Goal: Task Accomplishment & Management: Use online tool/utility

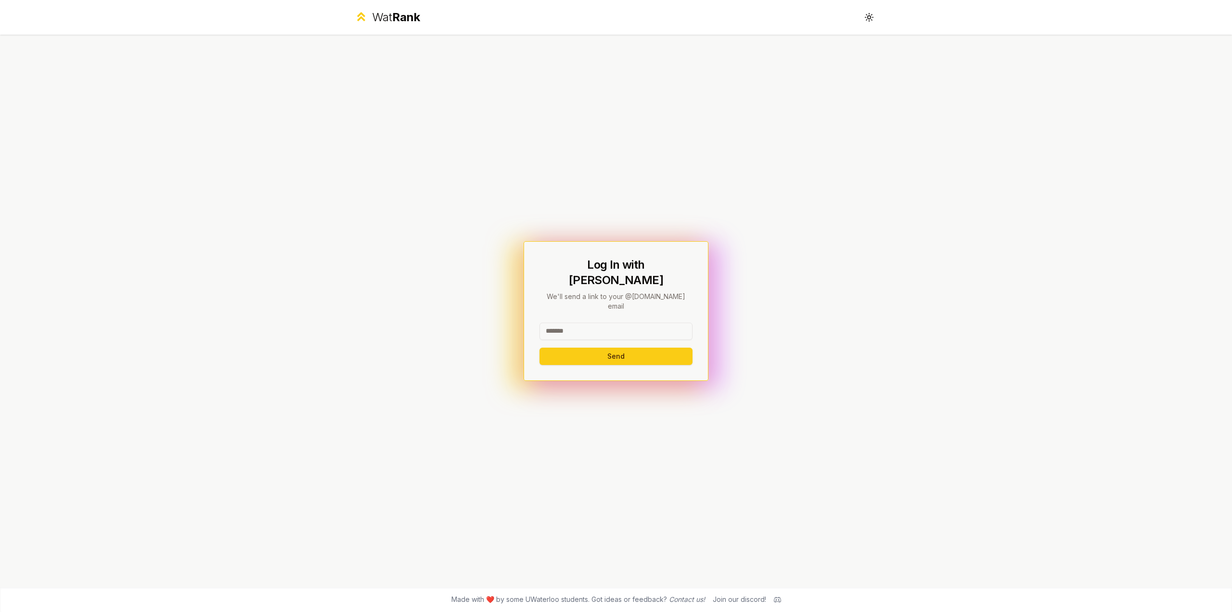
click at [640, 329] on div at bounding box center [615, 332] width 153 height 21
click at [642, 322] on input at bounding box center [615, 330] width 153 height 17
click at [539, 347] on button "Send" at bounding box center [615, 355] width 153 height 17
type input "****"
click at [539, 347] on button "Send" at bounding box center [615, 355] width 153 height 17
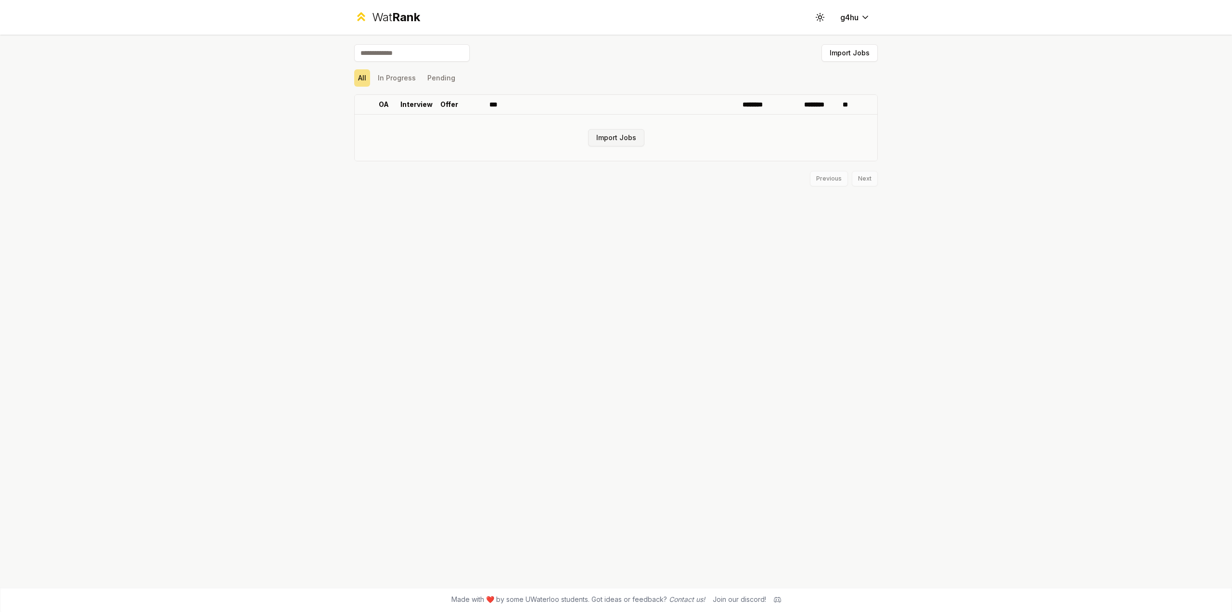
click at [603, 143] on button "Import Jobs" at bounding box center [616, 137] width 56 height 17
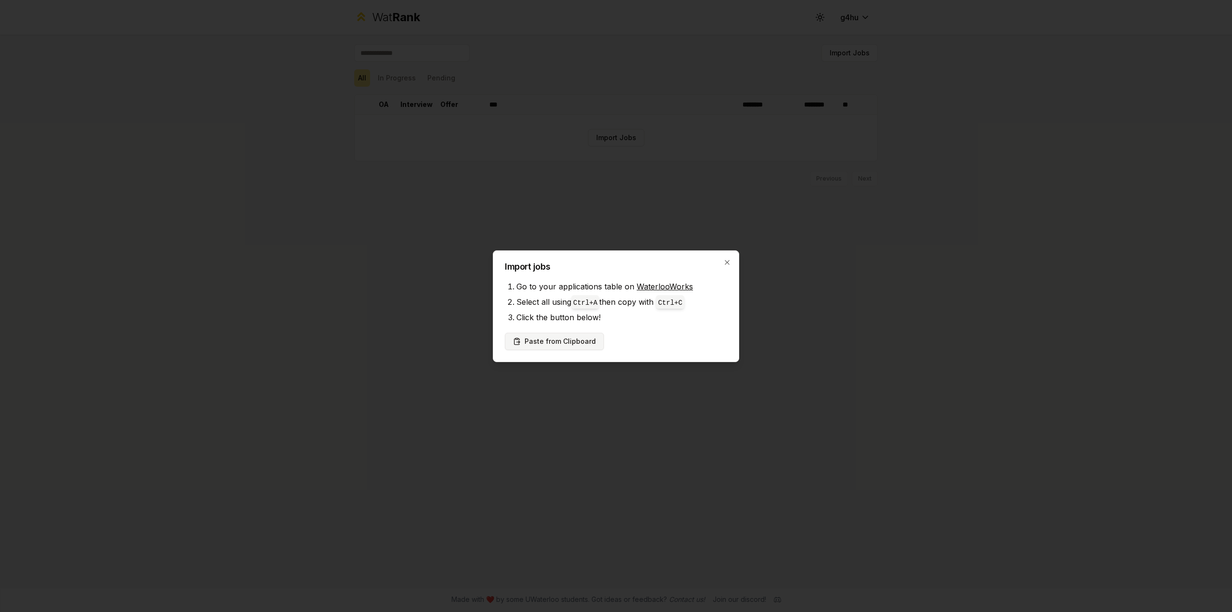
click at [581, 340] on button "Paste from Clipboard" at bounding box center [554, 341] width 99 height 17
click at [587, 342] on button "Paste from Clipboard" at bounding box center [554, 341] width 99 height 17
click at [726, 266] on icon "button" at bounding box center [727, 262] width 8 height 8
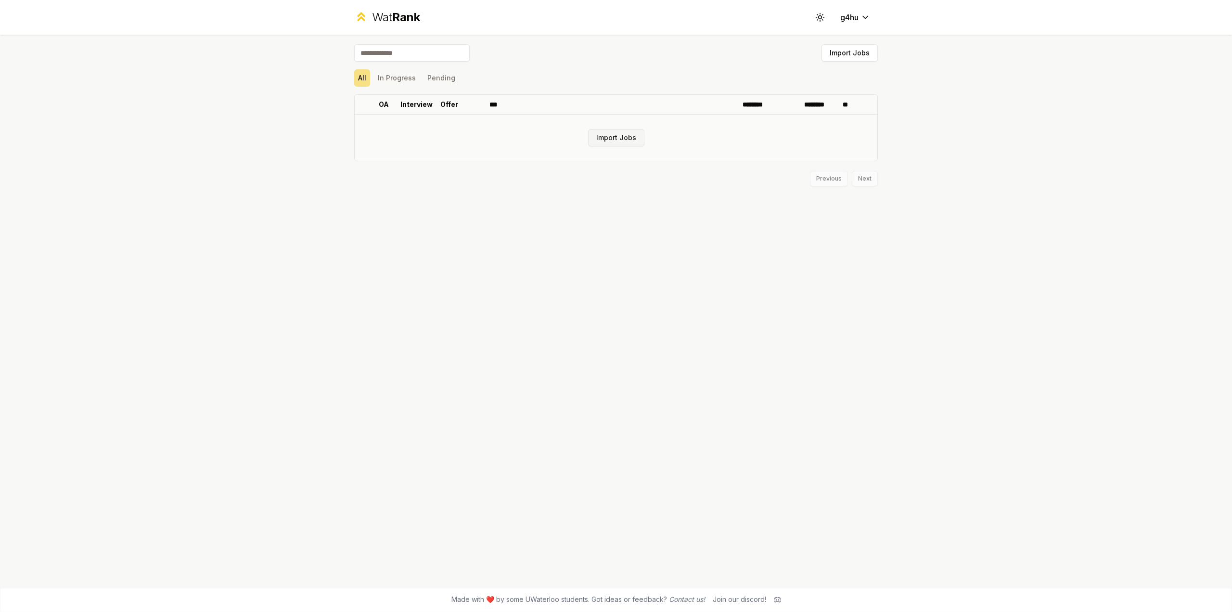
click at [632, 134] on button "Import Jobs" at bounding box center [616, 137] width 56 height 17
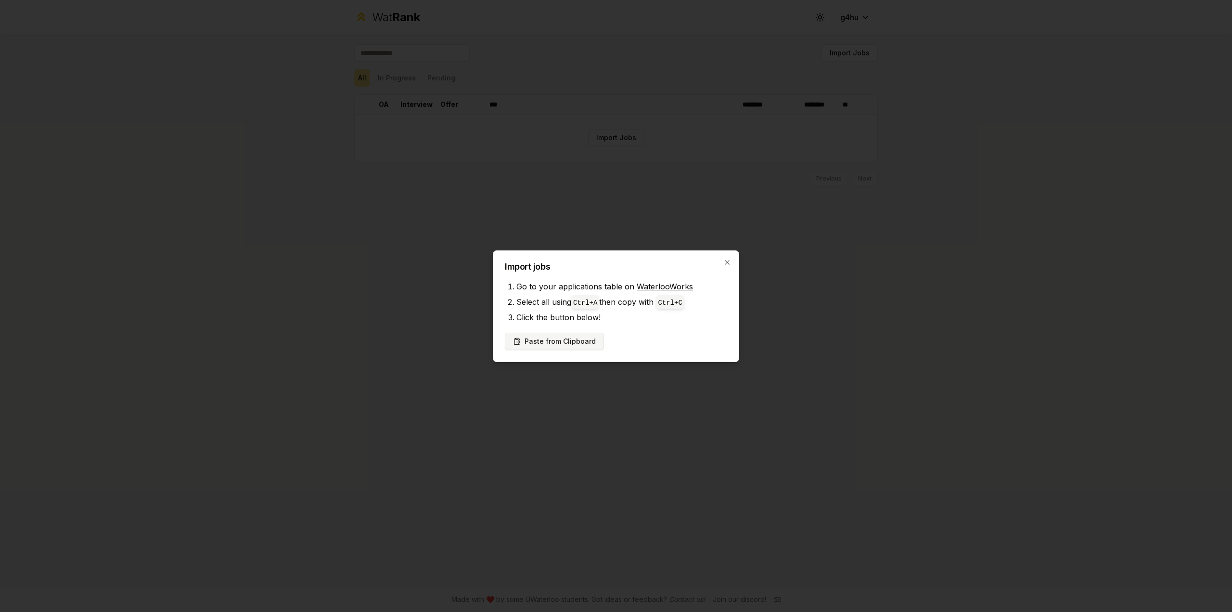
click at [573, 341] on button "Paste from Clipboard" at bounding box center [554, 341] width 99 height 17
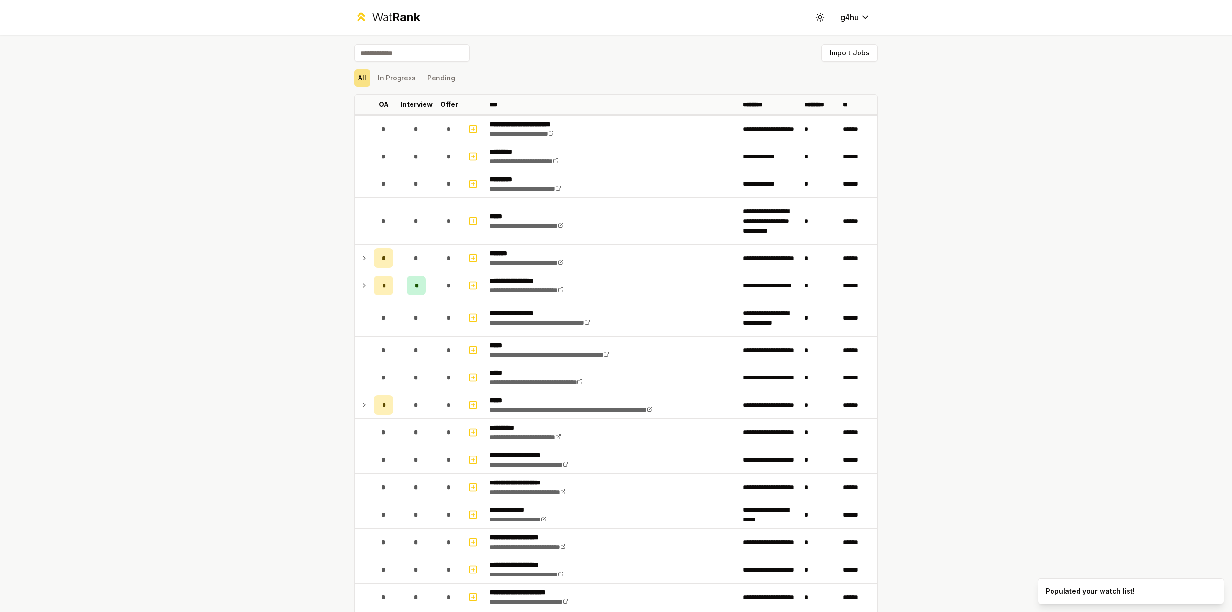
click at [1017, 293] on div "**********" at bounding box center [616, 306] width 1232 height 612
click at [416, 285] on div "*" at bounding box center [416, 285] width 19 height 19
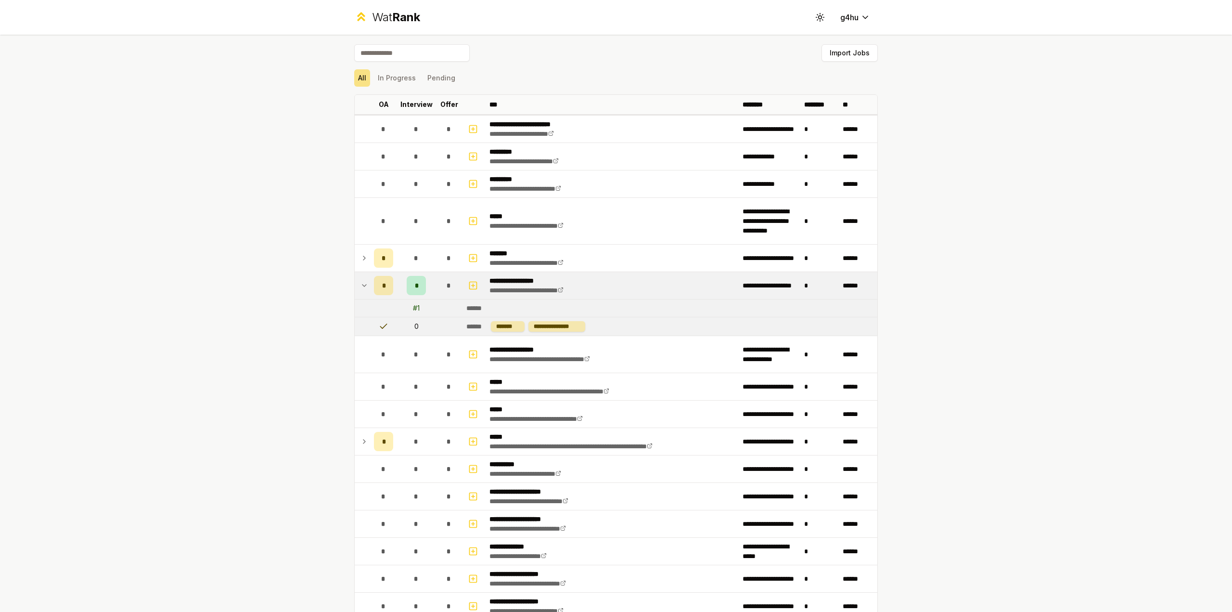
click at [416, 285] on div "*" at bounding box center [416, 285] width 19 height 19
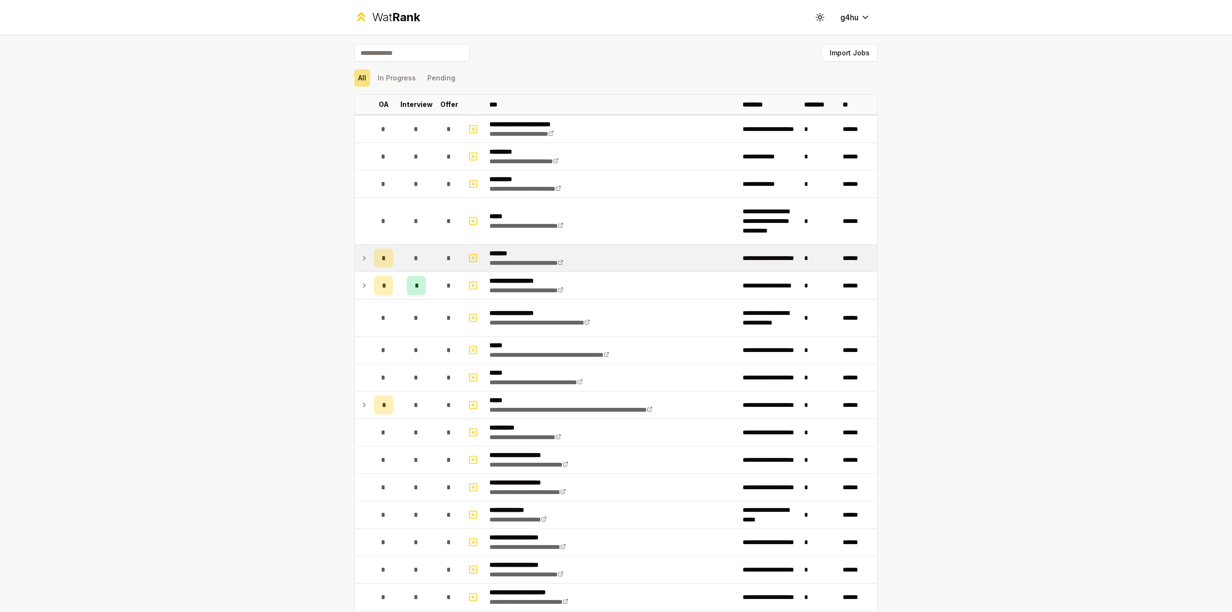
click at [382, 257] on span "*" at bounding box center [384, 258] width 4 height 10
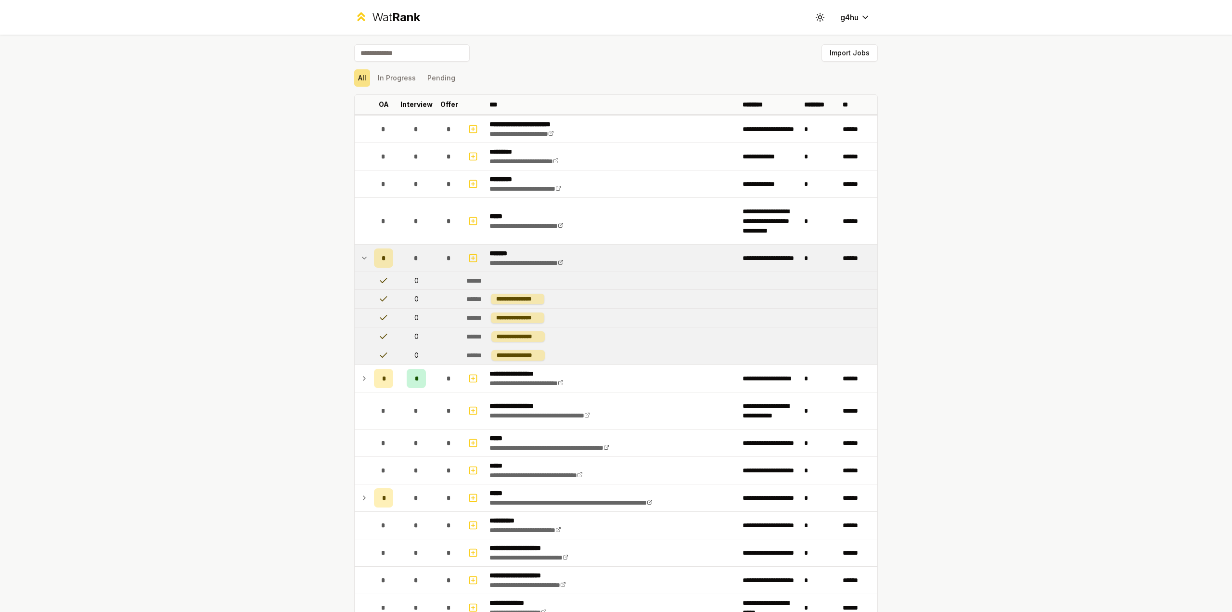
click at [382, 257] on span "*" at bounding box center [384, 258] width 4 height 10
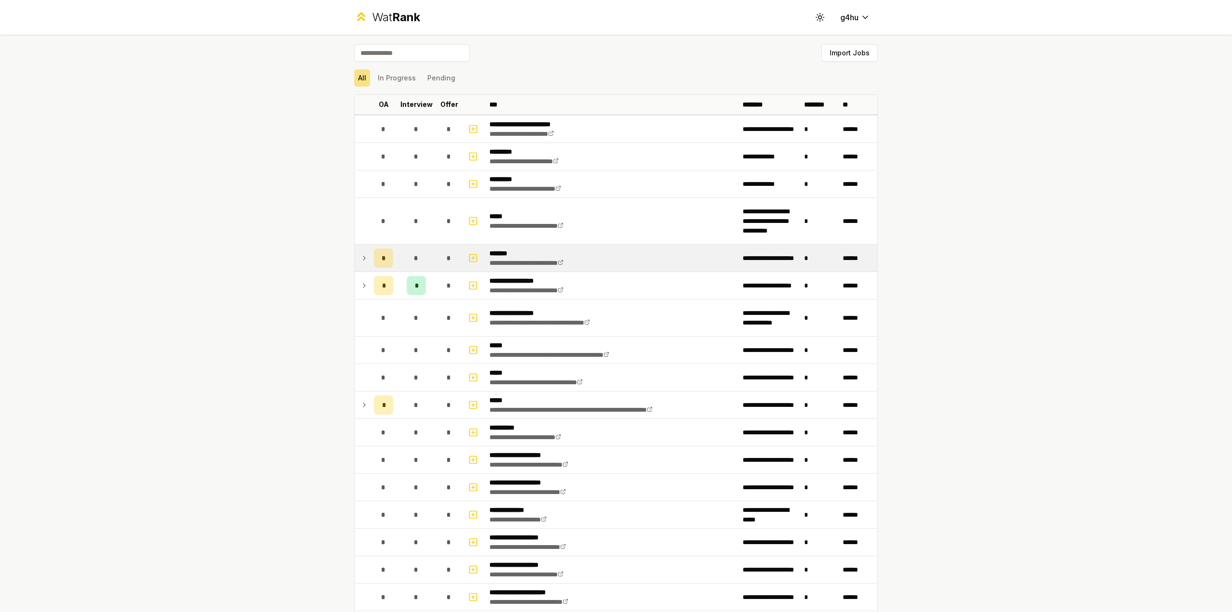
click at [374, 261] on div "*" at bounding box center [383, 257] width 19 height 19
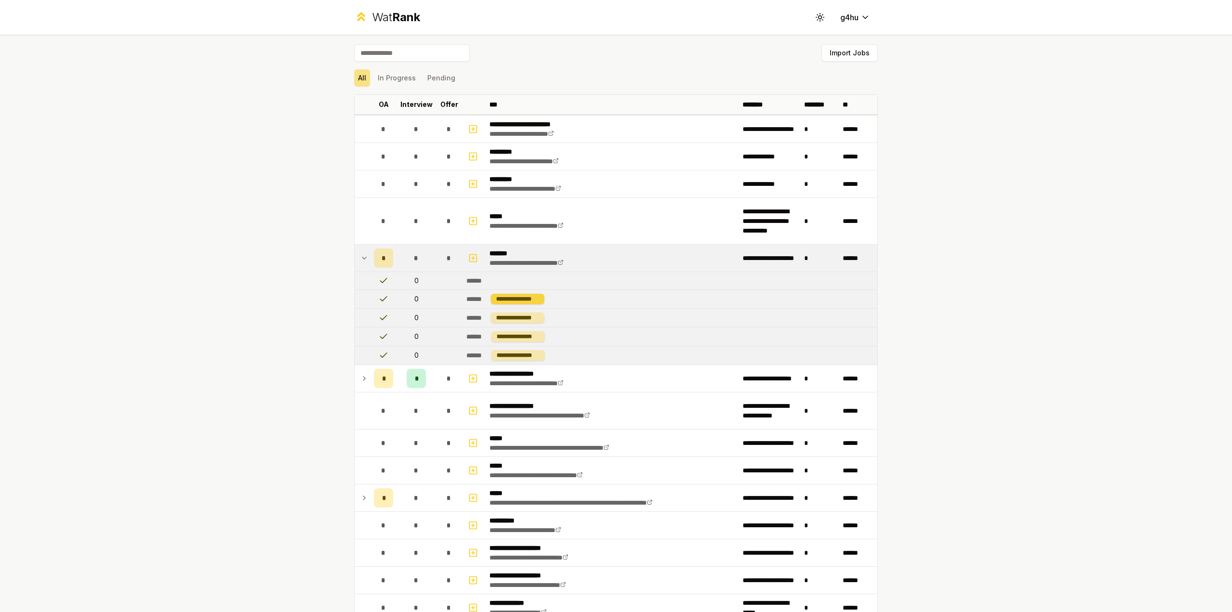
click at [501, 299] on div "**********" at bounding box center [517, 299] width 53 height 11
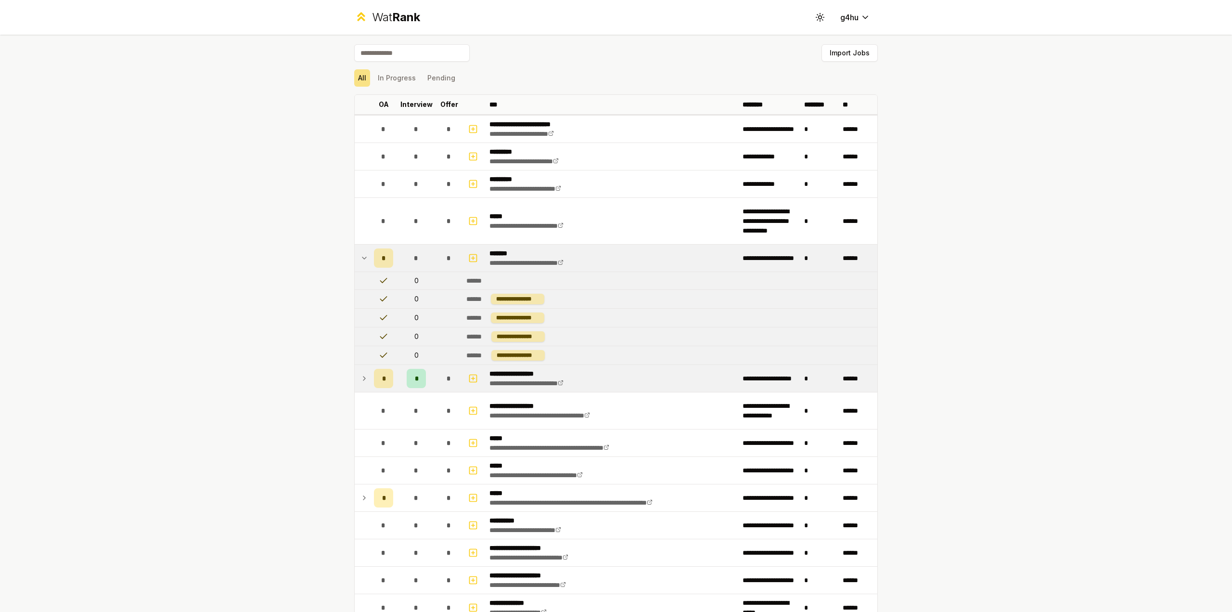
click at [361, 374] on icon at bounding box center [364, 378] width 8 height 12
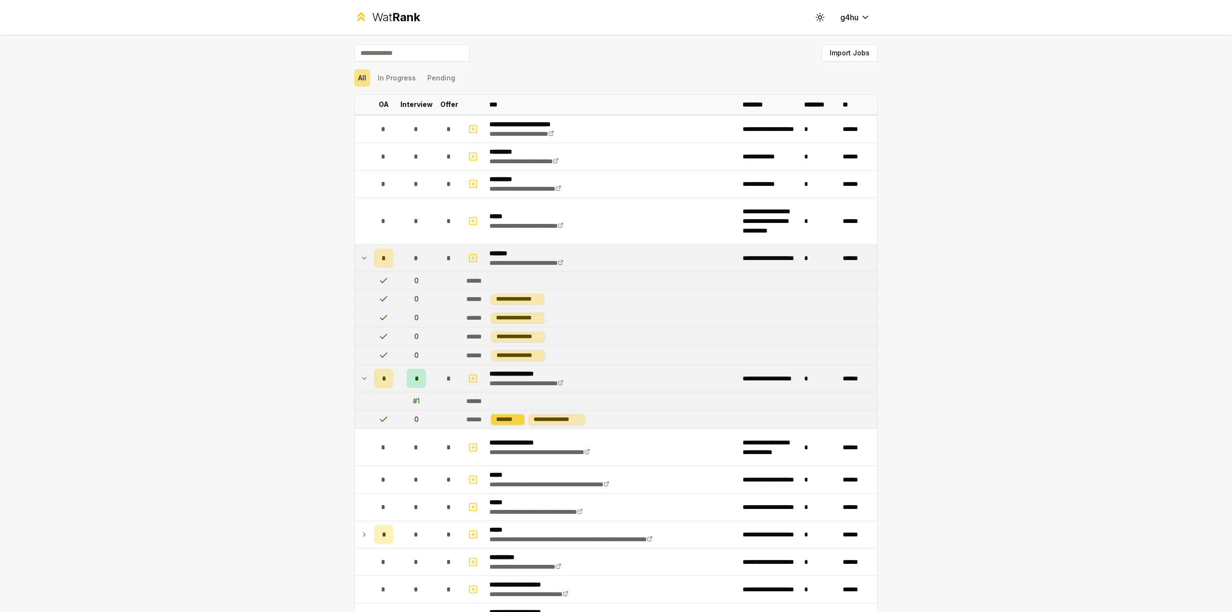
click at [499, 419] on div "*******" at bounding box center [508, 419] width 34 height 11
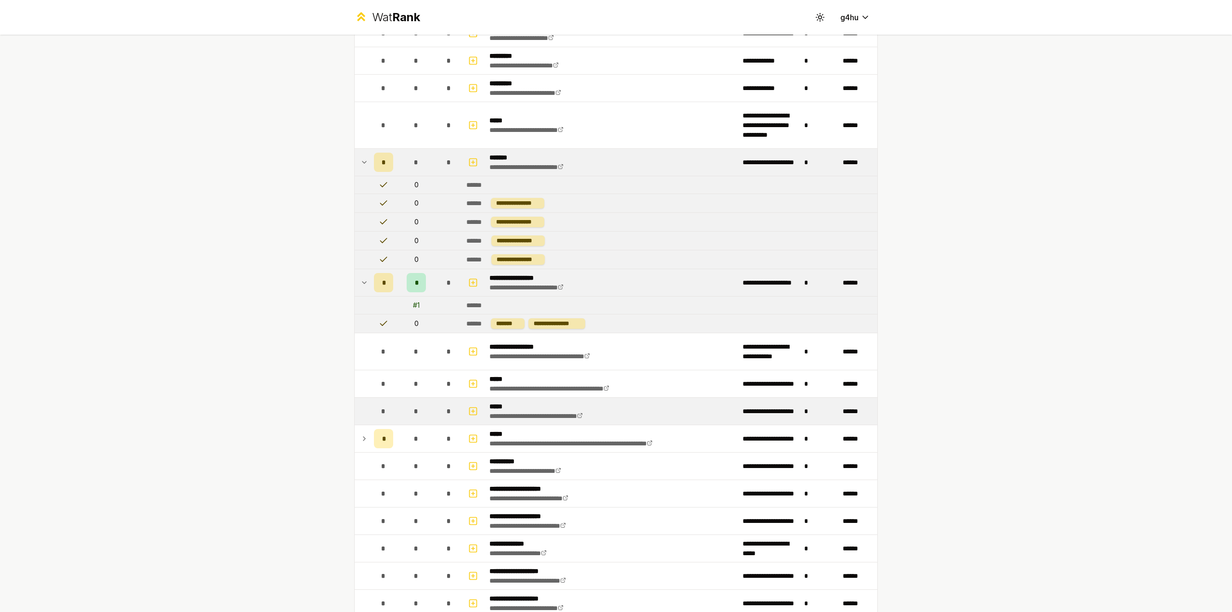
scroll to position [96, 0]
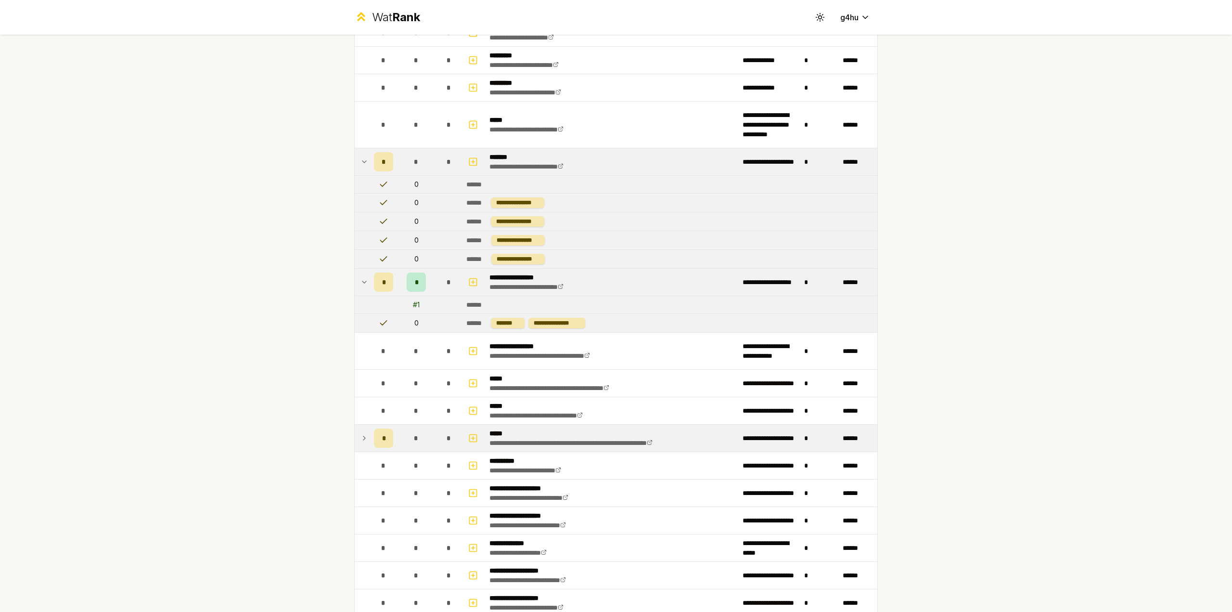
click at [363, 439] on icon at bounding box center [364, 438] width 8 height 12
